Goal: Contribute content: Add original content to the website for others to see

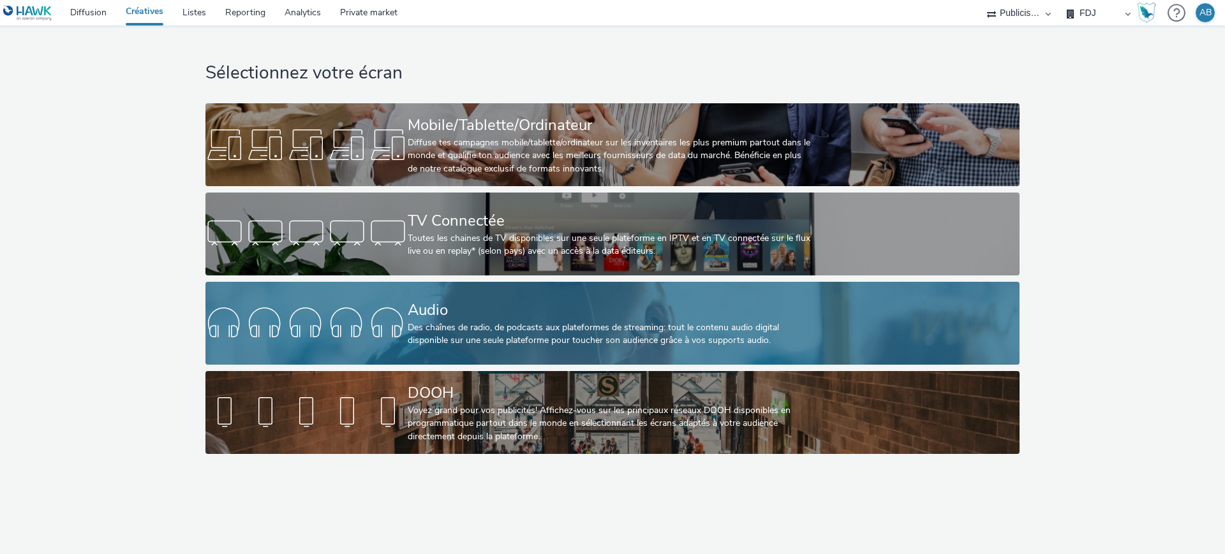
click at [524, 312] on div "Audio" at bounding box center [610, 310] width 405 height 22
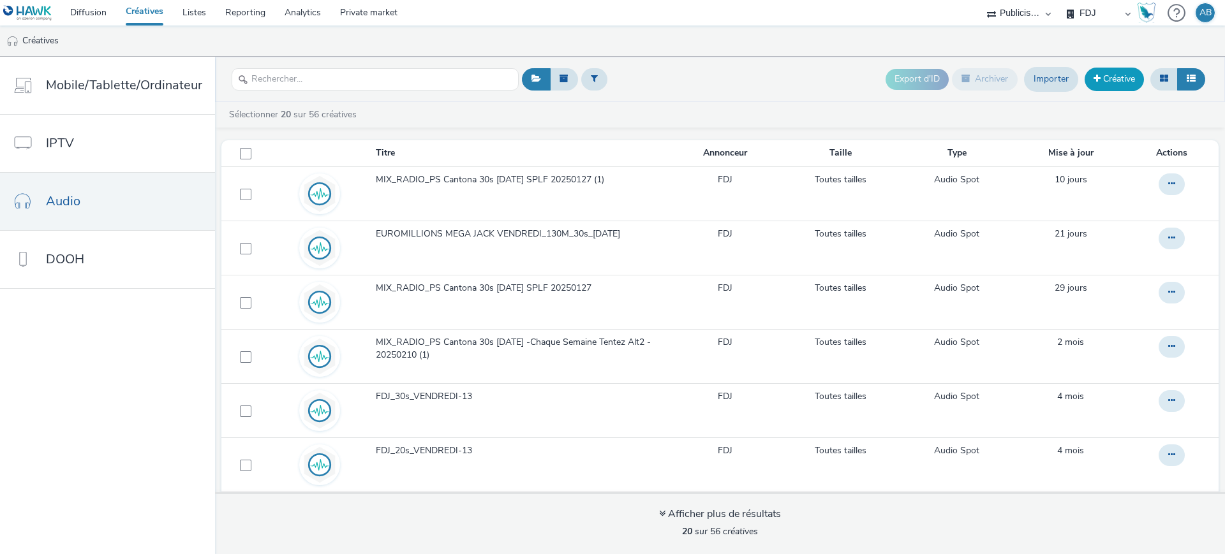
click at [1117, 82] on link "Créative" at bounding box center [1114, 79] width 59 height 23
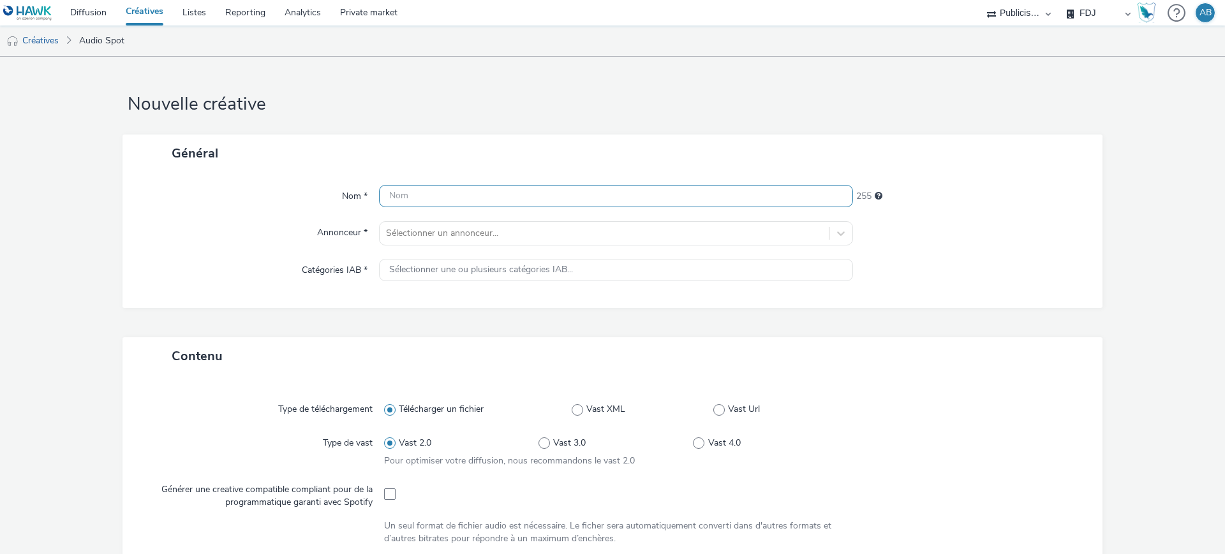
click at [630, 184] on div "Nom * 255 Annonceur * Sélectionner un annonceur... Catégories IAB * Sélectionne…" at bounding box center [613, 240] width 980 height 136
click at [625, 194] on input "text" at bounding box center [616, 196] width 474 height 22
paste input "Spot Radio_Campagne GP de vaccination covid-grippe [DATE]"
type input "Spot Radio_Campagne GP de vaccination covid-grippe [DATE]"
click at [470, 237] on div at bounding box center [604, 233] width 436 height 15
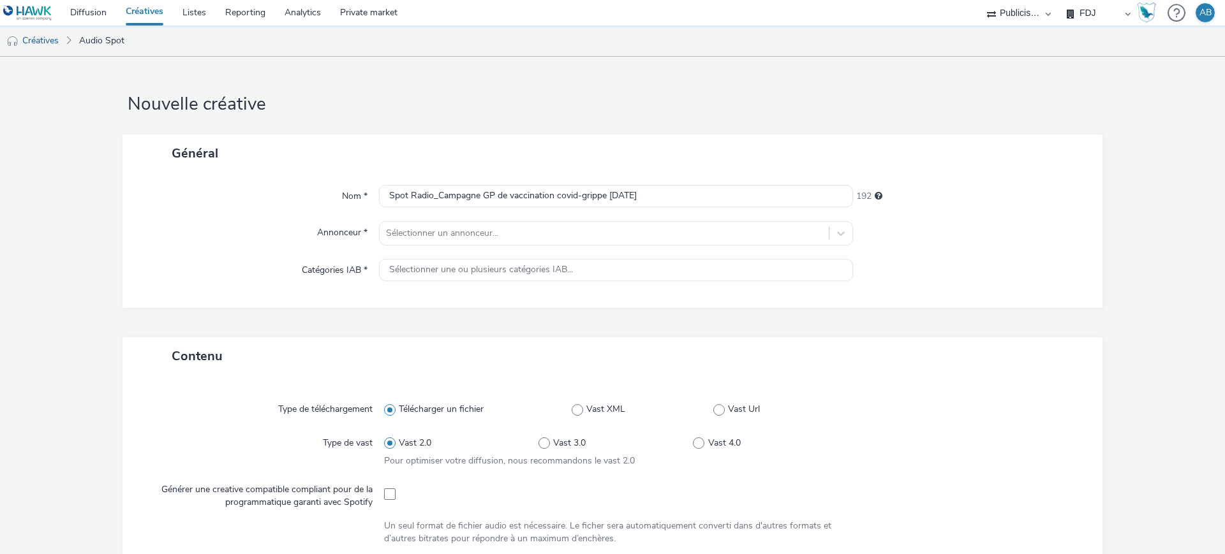
click at [868, 123] on form "Nouvelle créative Général Nom * Spot Radio_Campagne GP de vaccination covid-gri…" at bounding box center [612, 537] width 1225 height 960
click at [1037, 16] on select "Publicis Media Audio Publicis Media France – Agency Partner" at bounding box center [1019, 13] width 77 height 26
click at [1089, 11] on select "FDJ Publicis Media Audio" at bounding box center [1098, 13] width 77 height 26
select select "f97d6638-e0a1-4f7a-bf46-55015878e29e"
click at [1060, 0] on select "FDJ Publicis Media Audio" at bounding box center [1098, 13] width 77 height 26
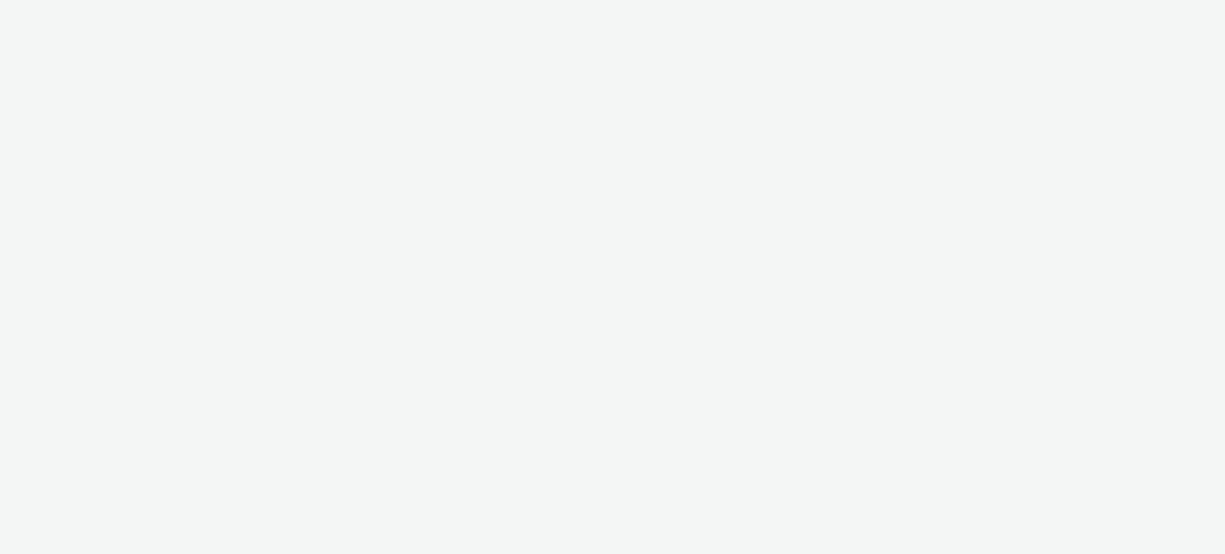
select select "f97d6638-e0a1-4f7a-bf46-55015878e29e"
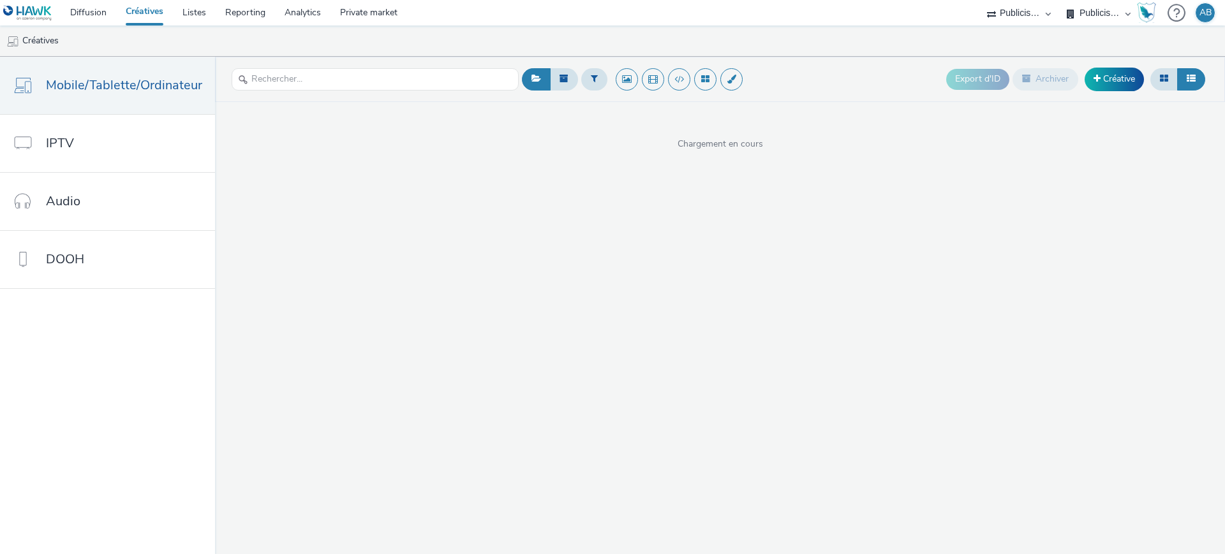
click at [1022, 10] on select "Publicis Media Audio Publicis Media France – Agency Partner" at bounding box center [1019, 13] width 77 height 26
select select "08a58170-7f08-4922-abc8-b2d1eb407230"
click at [1057, 0] on select "Publicis Media Audio Publicis Media France – Agency Partner" at bounding box center [1019, 13] width 77 height 26
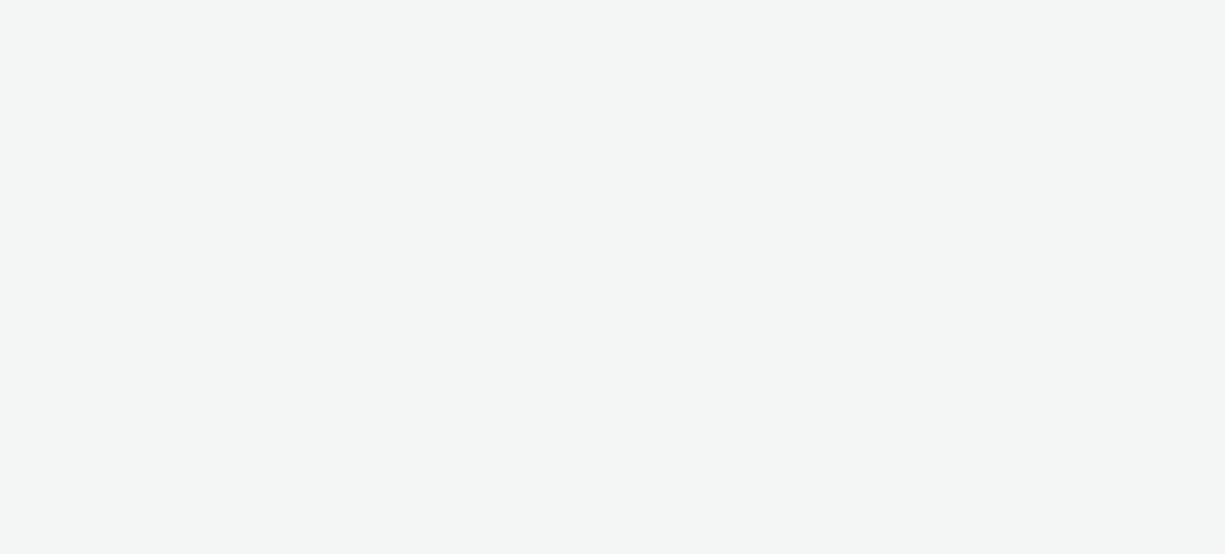
select select "08a58170-7f08-4922-abc8-b2d1eb407230"
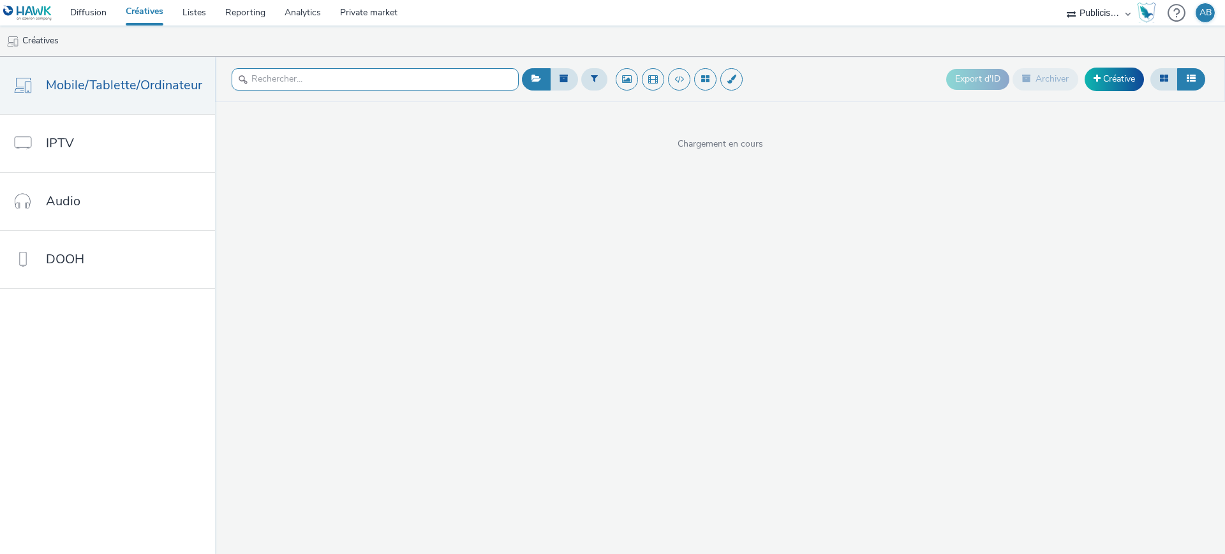
click at [392, 77] on input "text" at bounding box center [375, 79] width 287 height 22
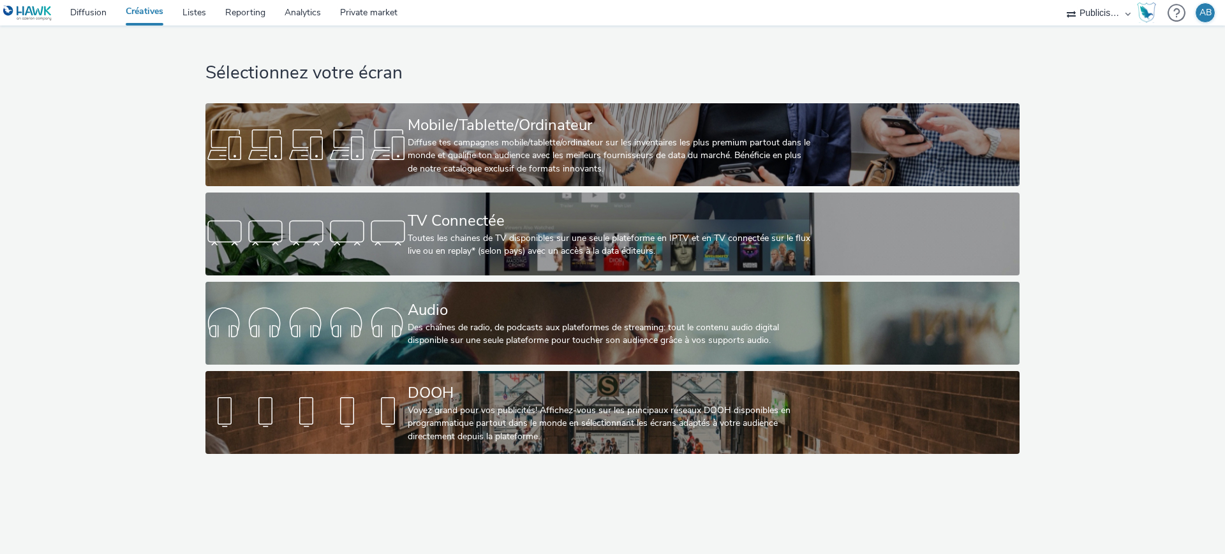
select select "08a58170-7f08-4922-abc8-b2d1eb407230"
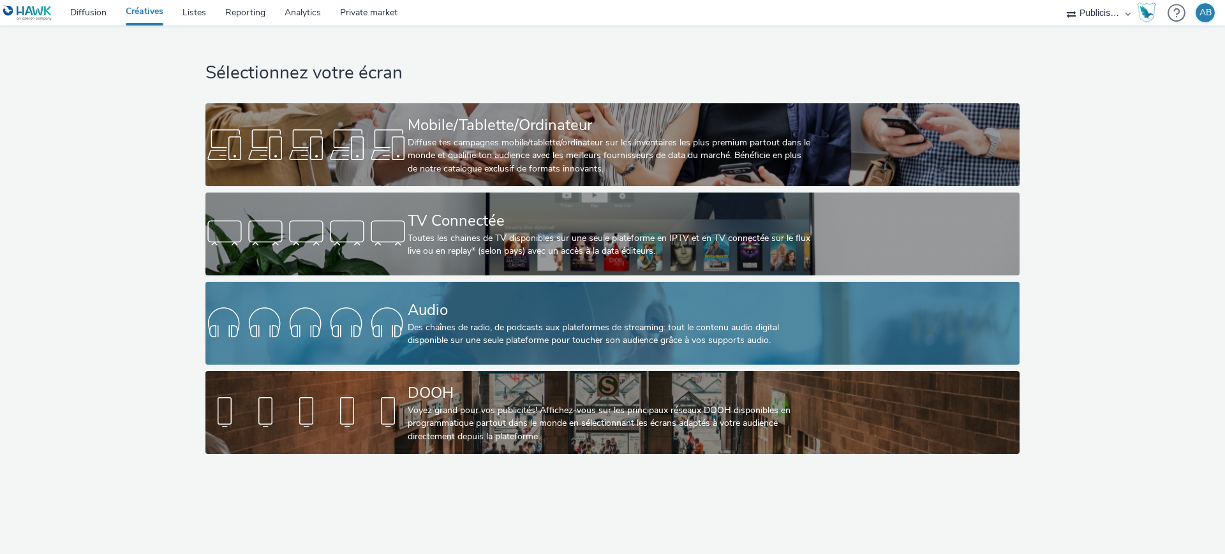
click at [722, 312] on div "Audio" at bounding box center [610, 310] width 405 height 22
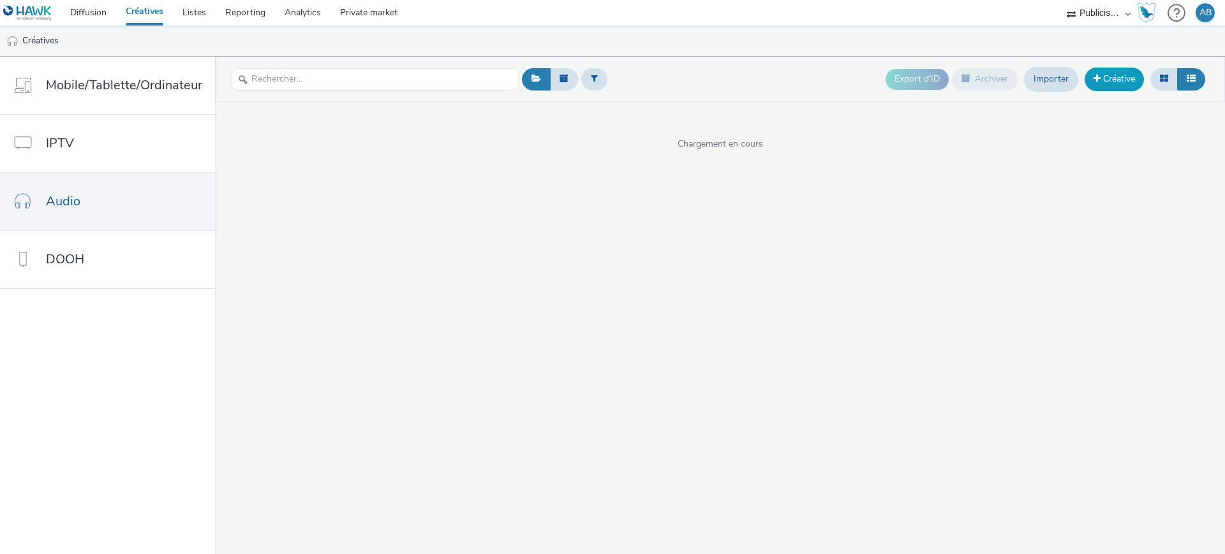
click at [1131, 80] on link "Créative" at bounding box center [1114, 79] width 59 height 23
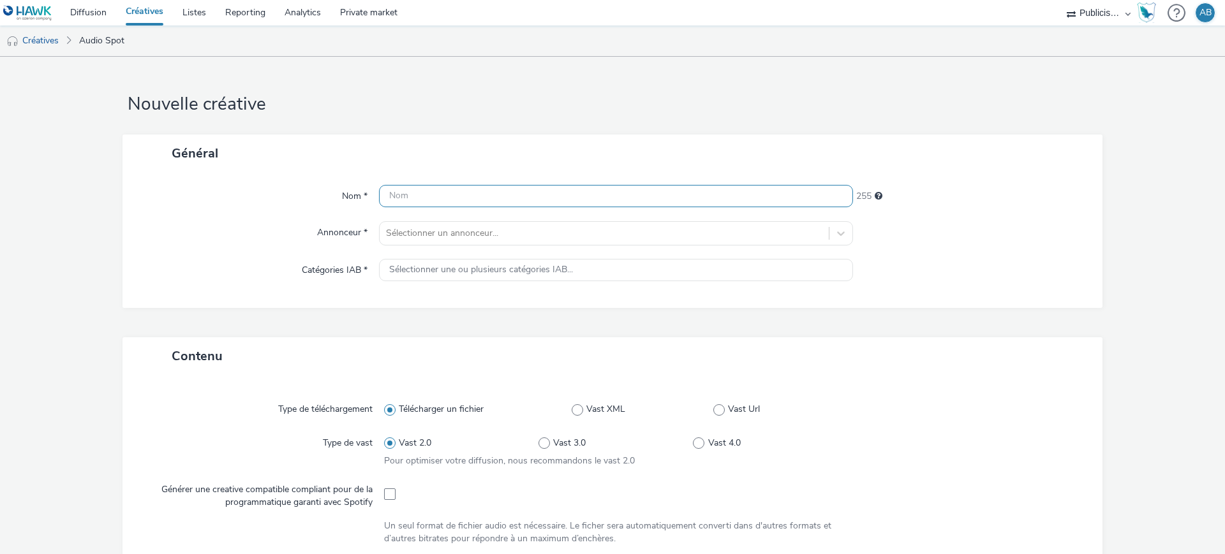
click at [457, 207] on input "text" at bounding box center [616, 196] width 474 height 22
click at [463, 198] on input "text" at bounding box center [616, 196] width 474 height 22
paste input "Spot Radio_Campagne GP de vaccination covid-grippe [DATE]"
type input "Spot Radio_Campagne GP de vaccination covid-grippe [DATE]"
drag, startPoint x: 474, startPoint y: 243, endPoint x: 478, endPoint y: 234, distance: 9.7
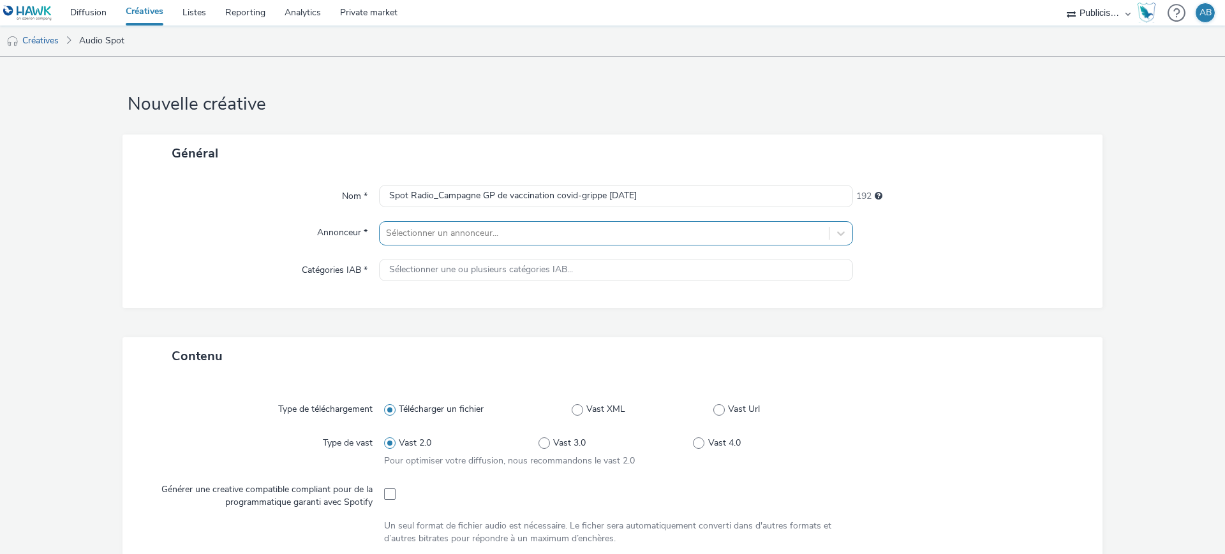
click at [476, 242] on div "Sélectionner un annonceur..." at bounding box center [604, 233] width 449 height 20
type input "pfiz"
click at [639, 278] on li "Pfizer" at bounding box center [616, 269] width 474 height 43
type input "http://pfizer.com"
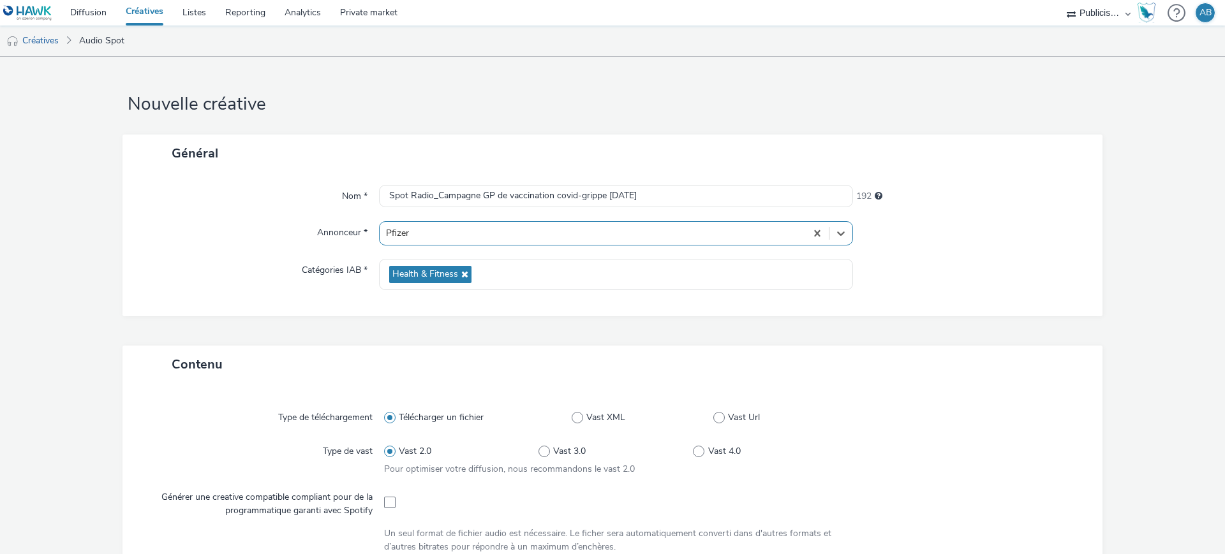
click at [1096, 67] on form "Nouvelle créative Général Nom * Spot Radio_Campagne GP de vaccination covid-gri…" at bounding box center [612, 541] width 1225 height 968
click at [1096, 16] on select "Publicis Media Audio Publicis Media France – Agency Partner" at bounding box center [1098, 13] width 77 height 26
click at [1094, 121] on form "Nouvelle créative Général Nom * Spot Radio_Campagne GP de vaccination covid-gri…" at bounding box center [612, 541] width 1225 height 968
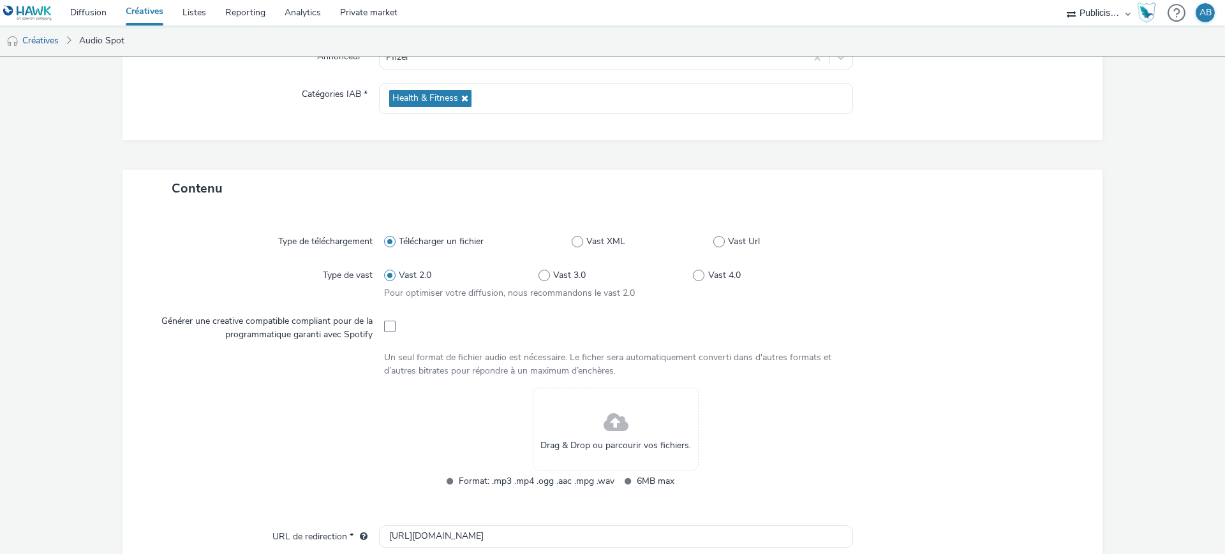
scroll to position [239, 0]
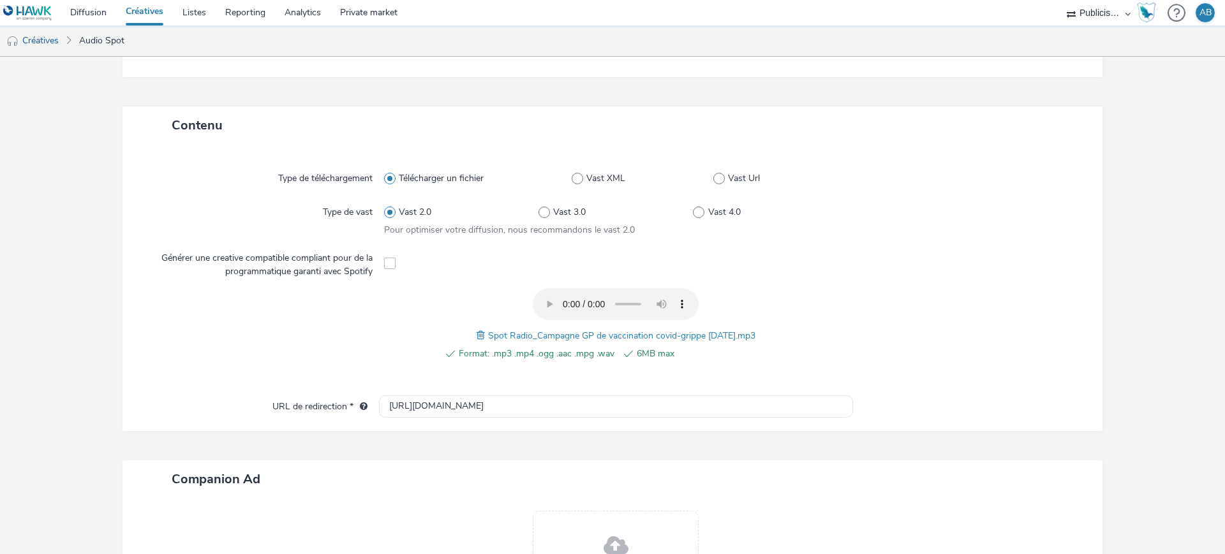
click at [1000, 277] on div at bounding box center [964, 262] width 232 height 31
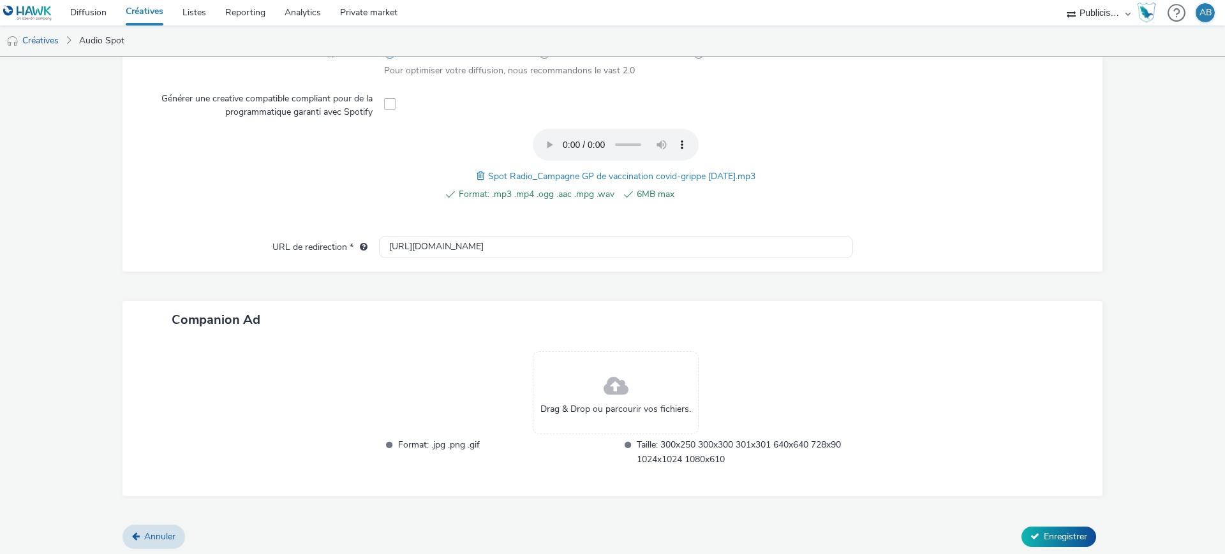
scroll to position [401, 0]
click at [1080, 532] on button "Enregistrer" at bounding box center [1059, 534] width 75 height 20
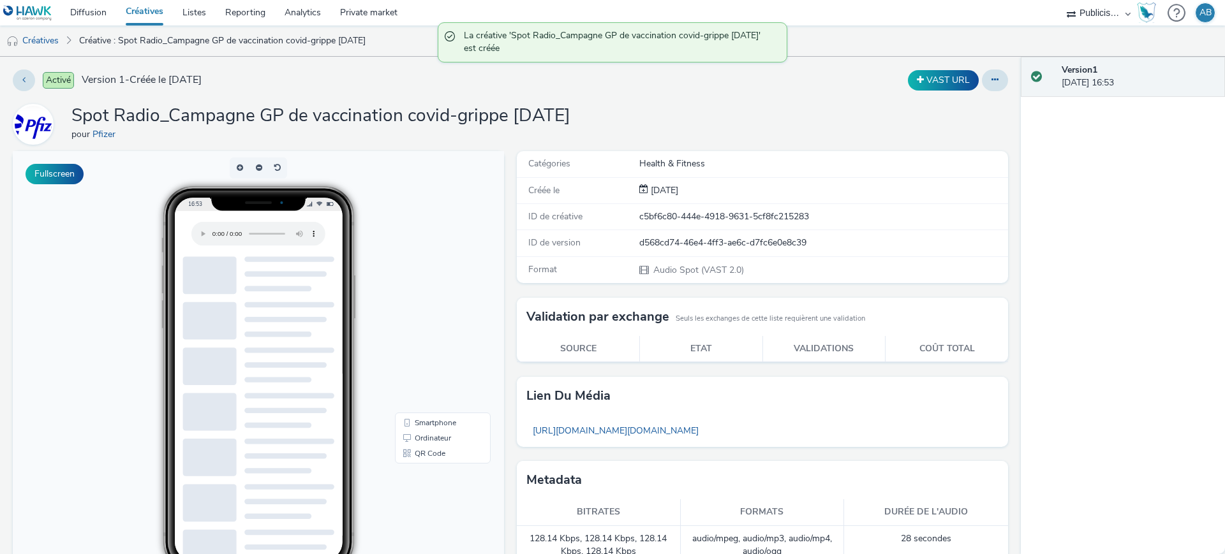
click at [768, 104] on div "Spot Radio_Campagne GP de vaccination covid-grippe octobre 2024 pour Pfizer" at bounding box center [510, 124] width 995 height 41
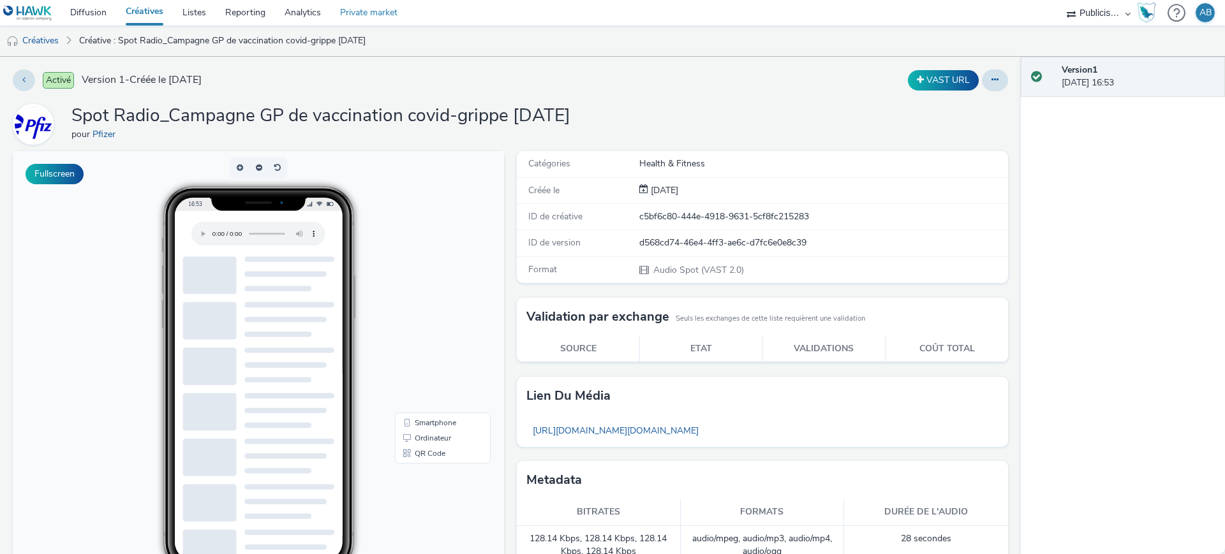
click at [382, 19] on link "Private market" at bounding box center [369, 13] width 77 height 26
